Goal: Find specific page/section: Find specific page/section

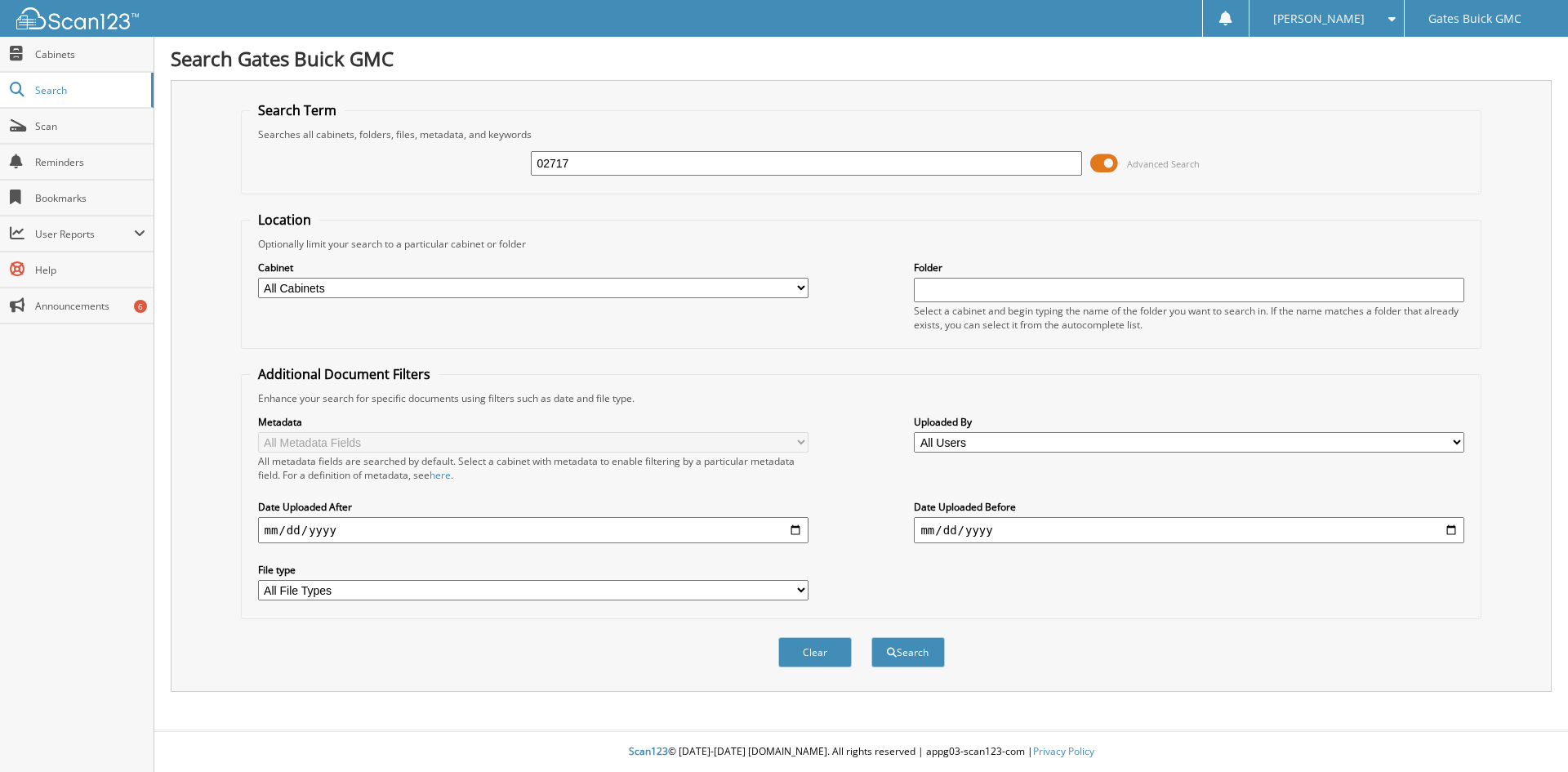
type input "02717"
click at [871, 637] on button "Search" at bounding box center [908, 652] width 74 height 31
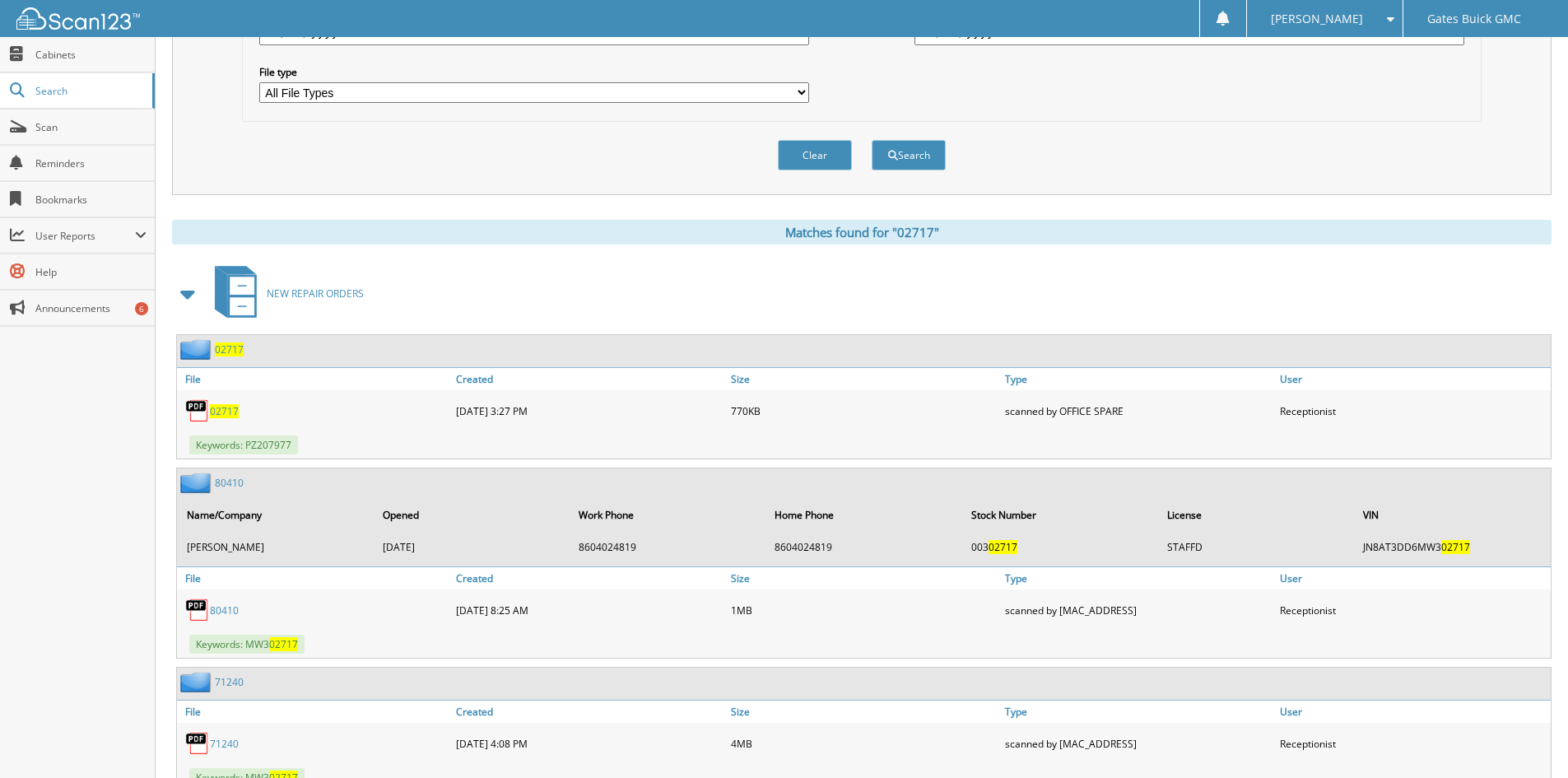
scroll to position [576, 0]
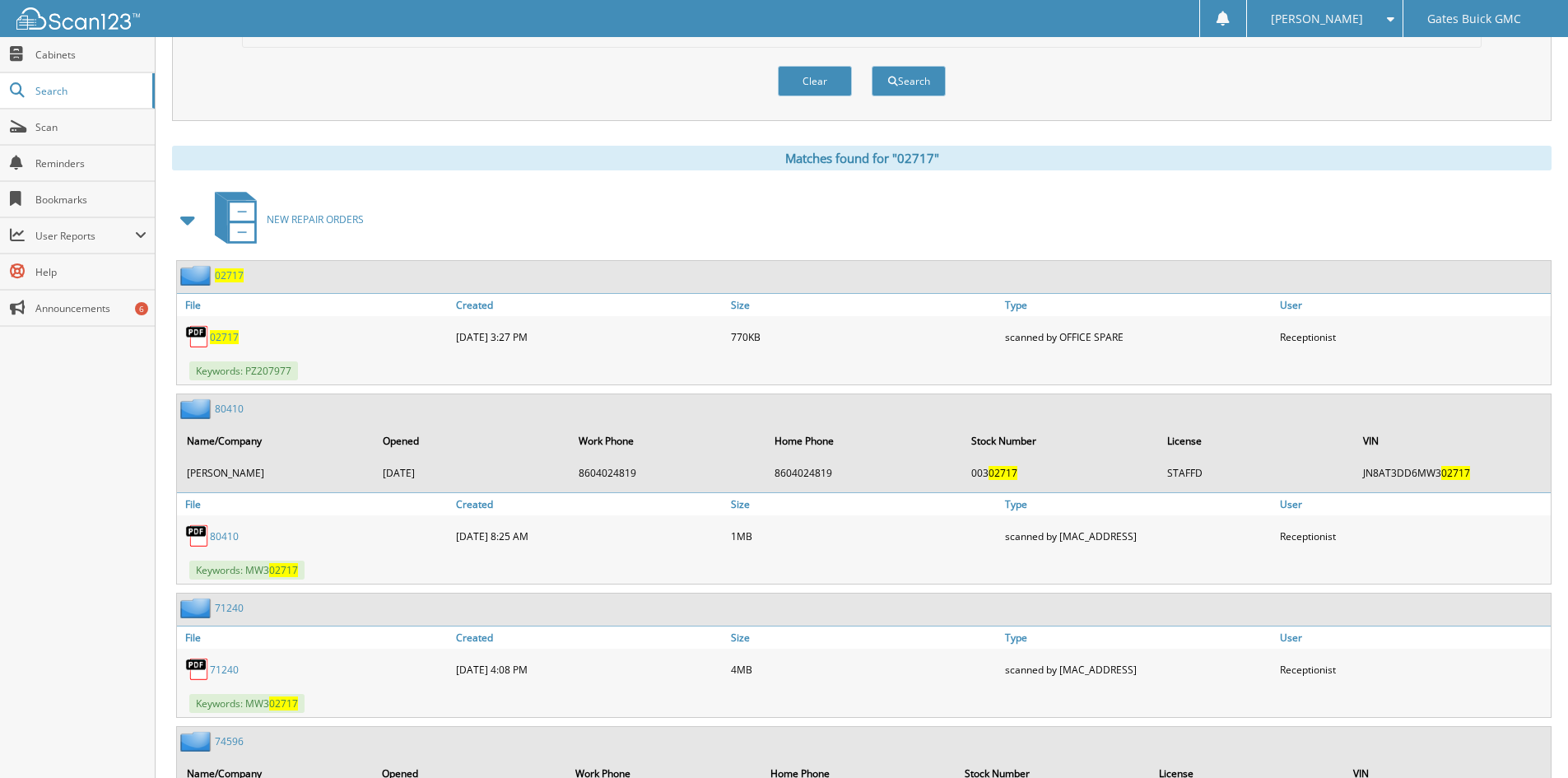
click at [219, 342] on span "02717" at bounding box center [225, 336] width 29 height 14
click at [218, 333] on span "02717" at bounding box center [225, 336] width 29 height 14
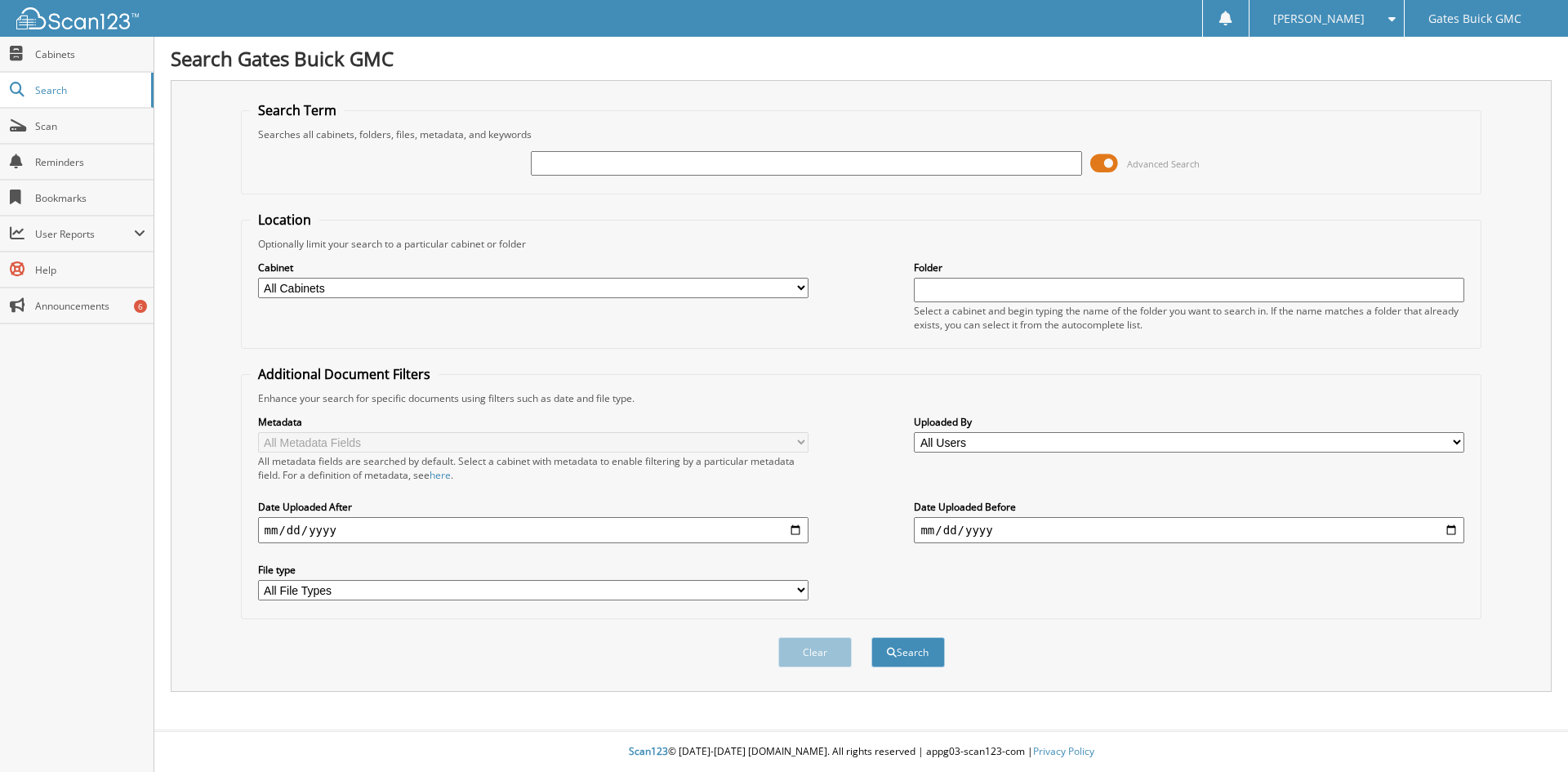
click at [580, 162] on input "text" at bounding box center [806, 163] width 550 height 24
type input "0328"
click at [871, 637] on button "Search" at bounding box center [908, 652] width 74 height 31
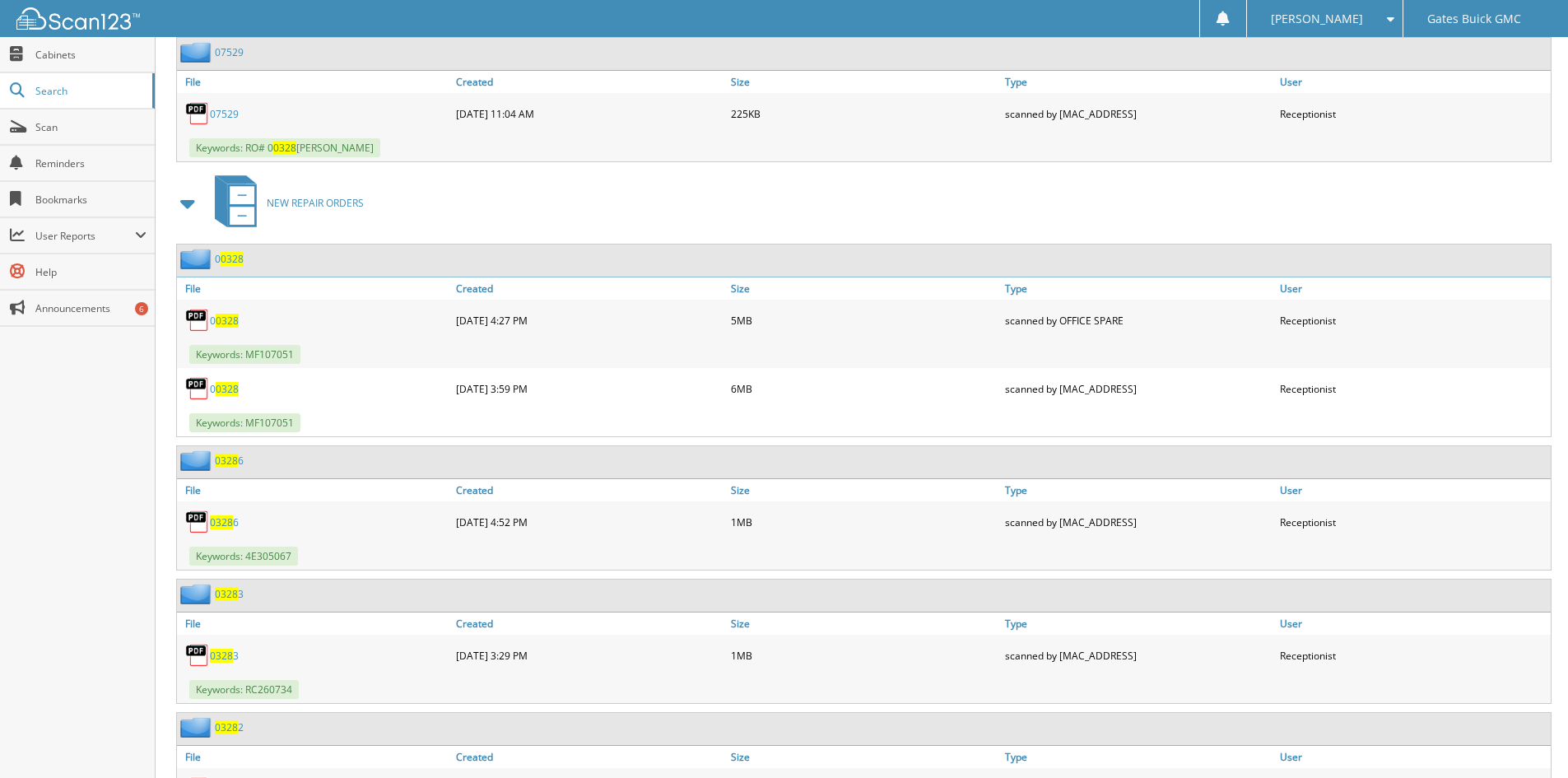
scroll to position [6749, 0]
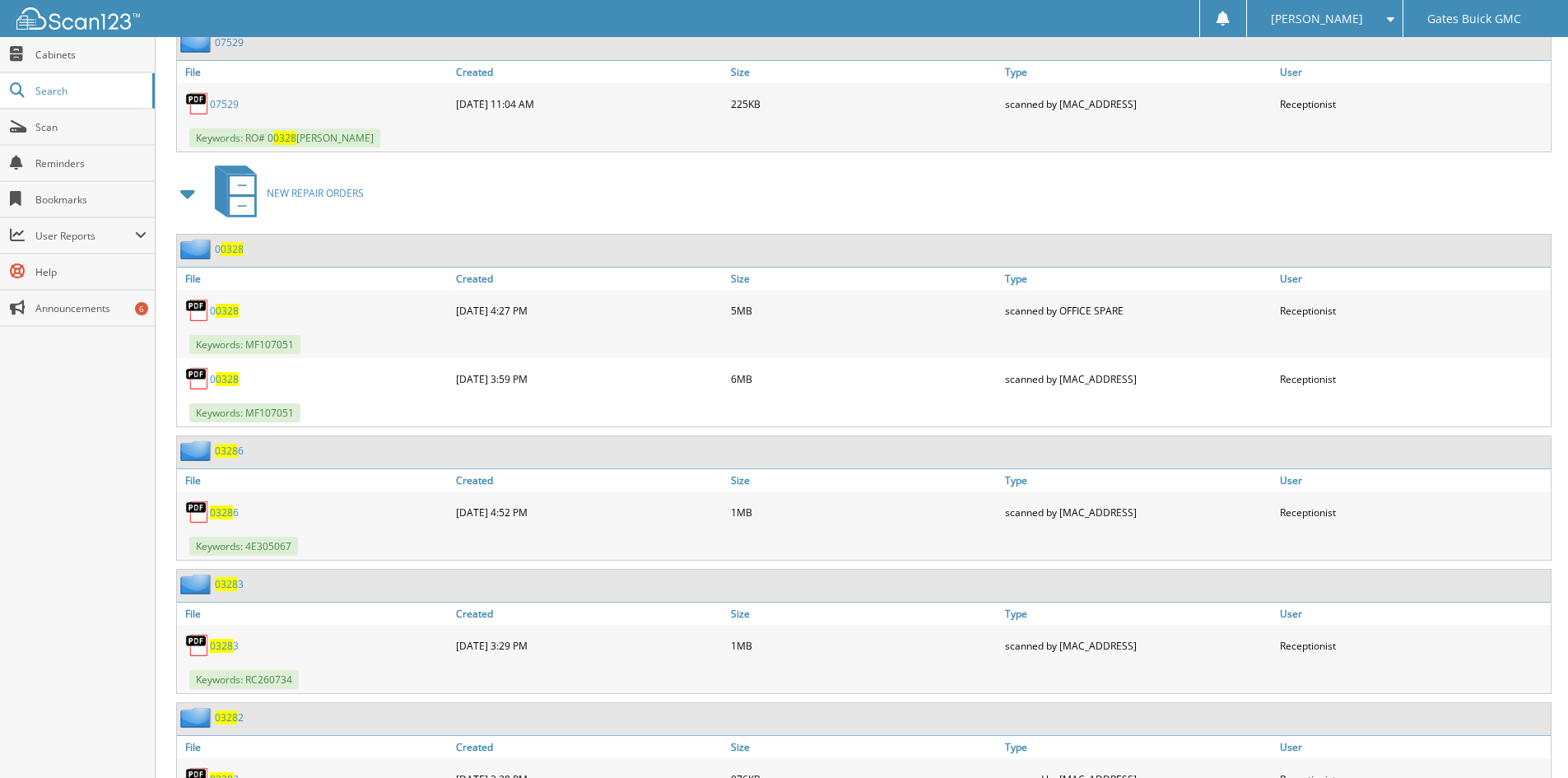
click at [223, 315] on span "0328" at bounding box center [226, 310] width 23 height 14
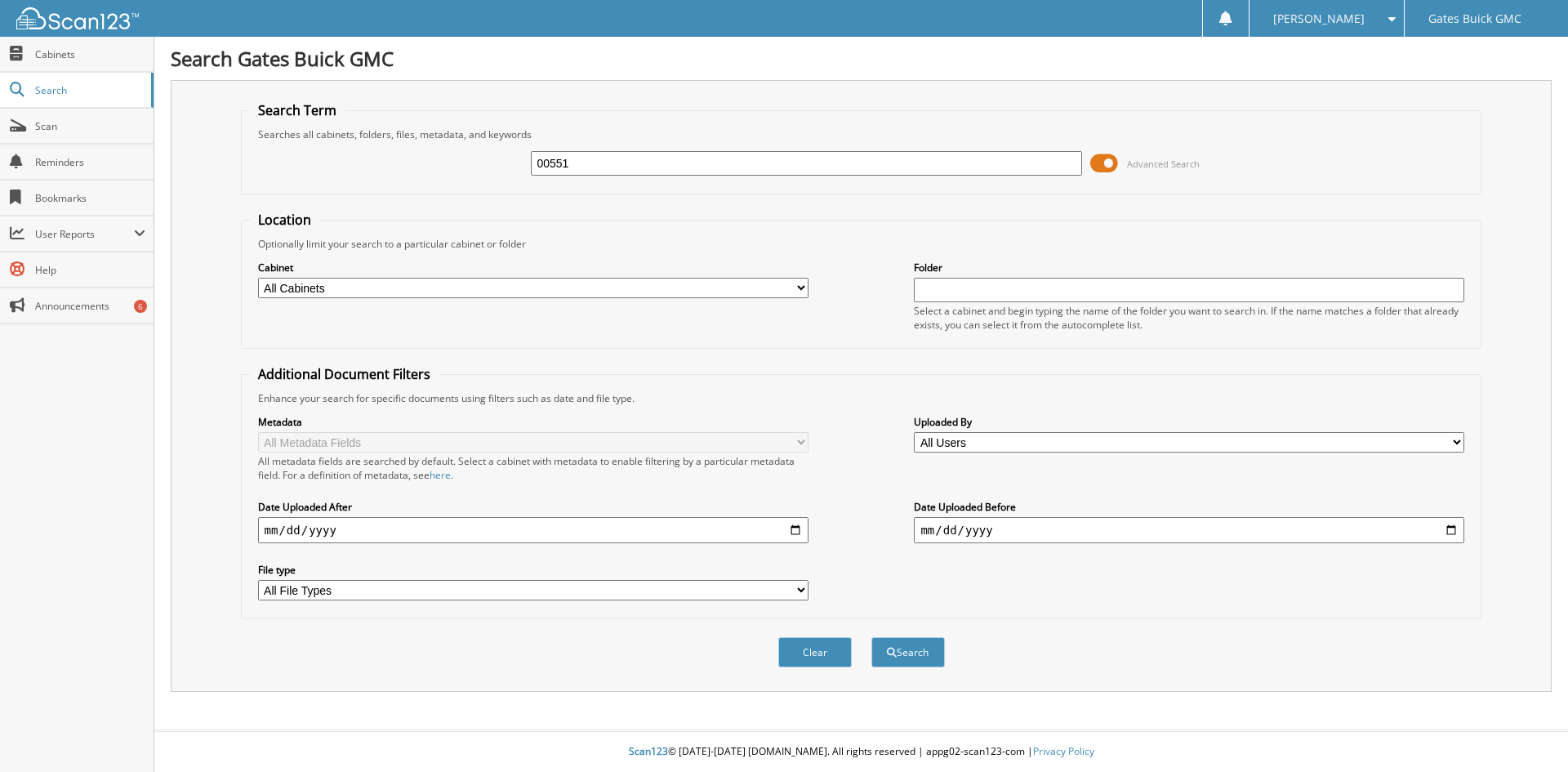
type input "00551"
click at [871, 637] on button "Search" at bounding box center [908, 652] width 74 height 31
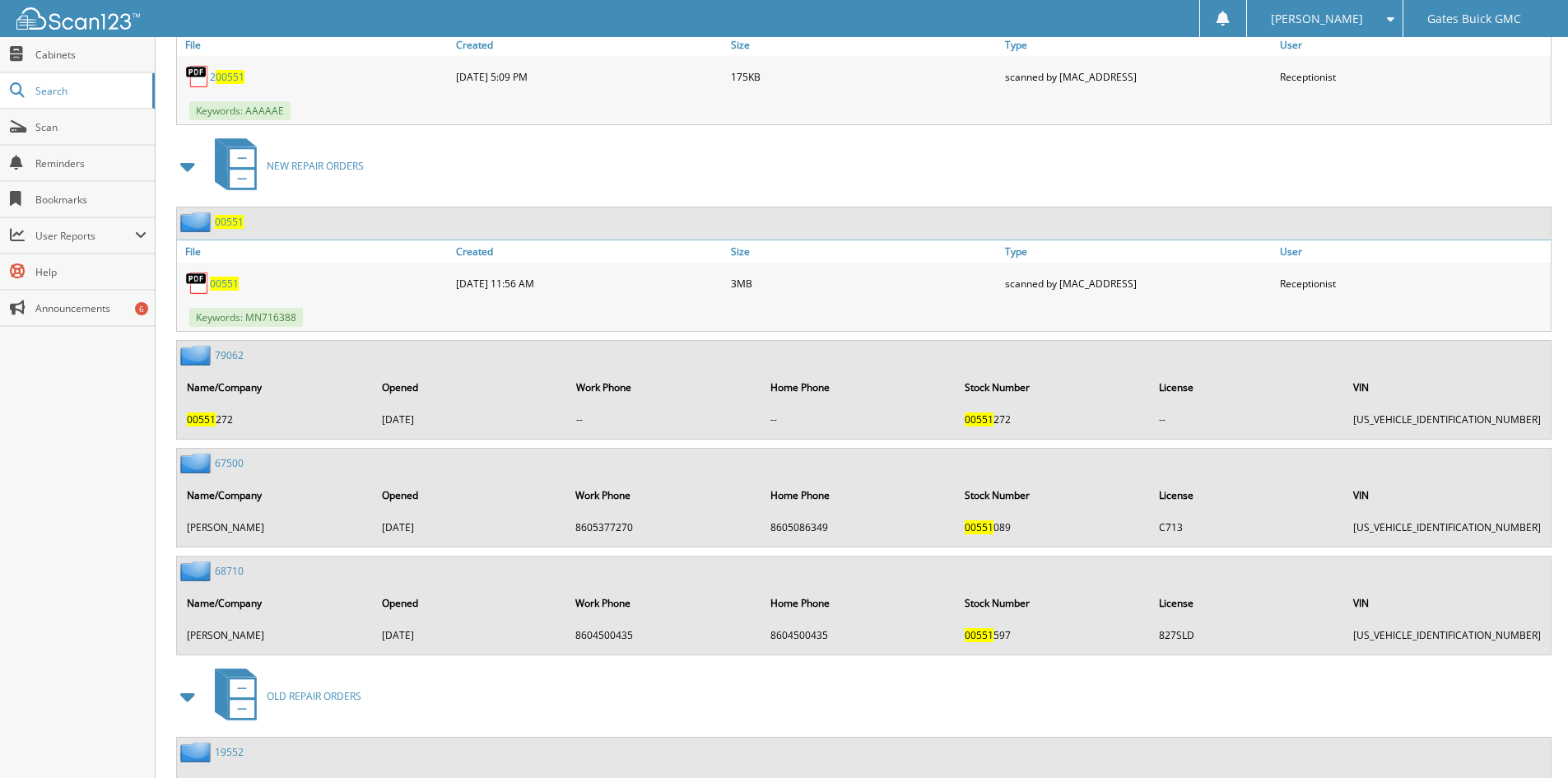
scroll to position [988, 0]
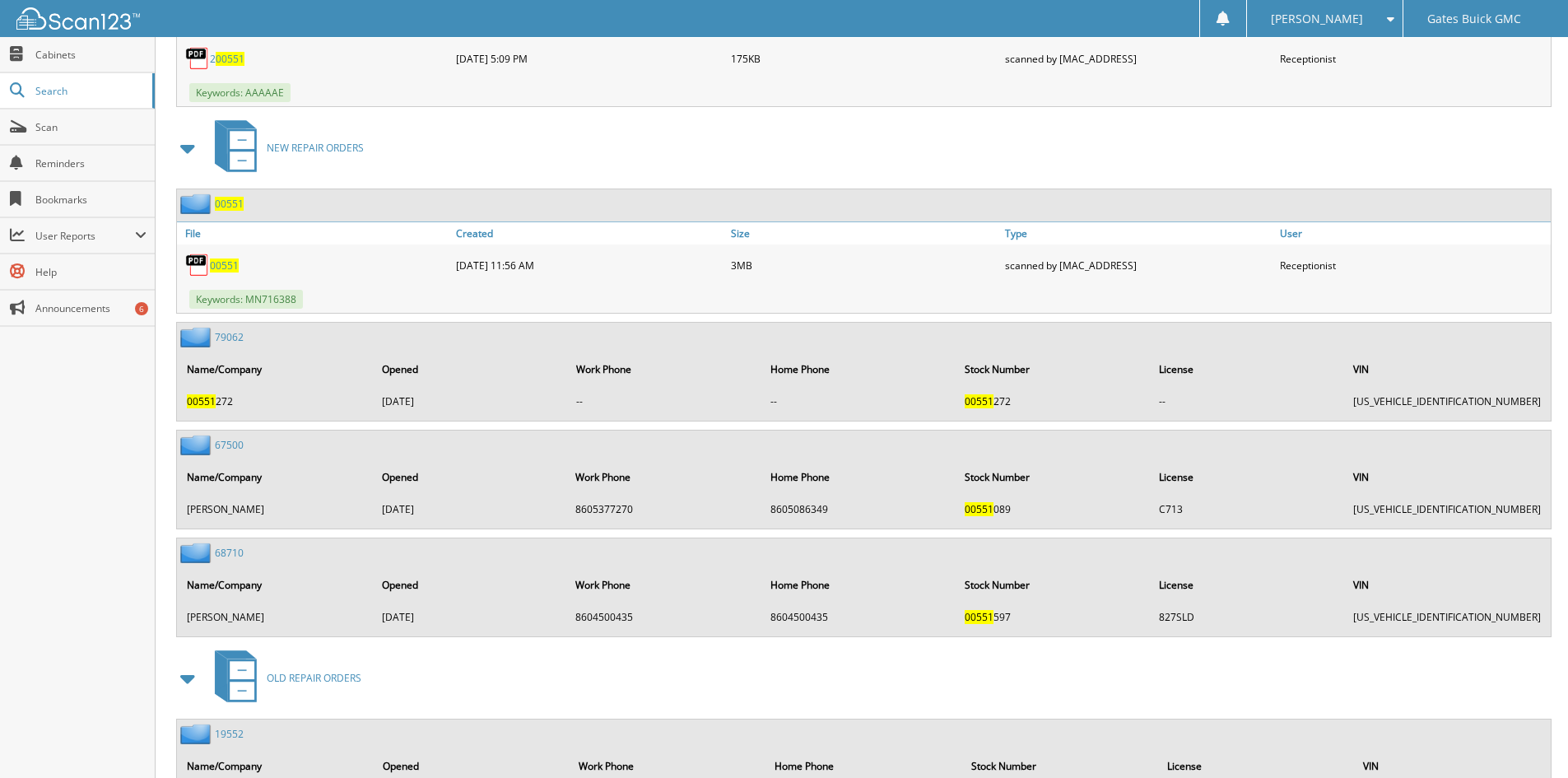
click at [215, 268] on span "00551" at bounding box center [225, 264] width 29 height 14
